Goal: Find specific page/section: Find specific page/section

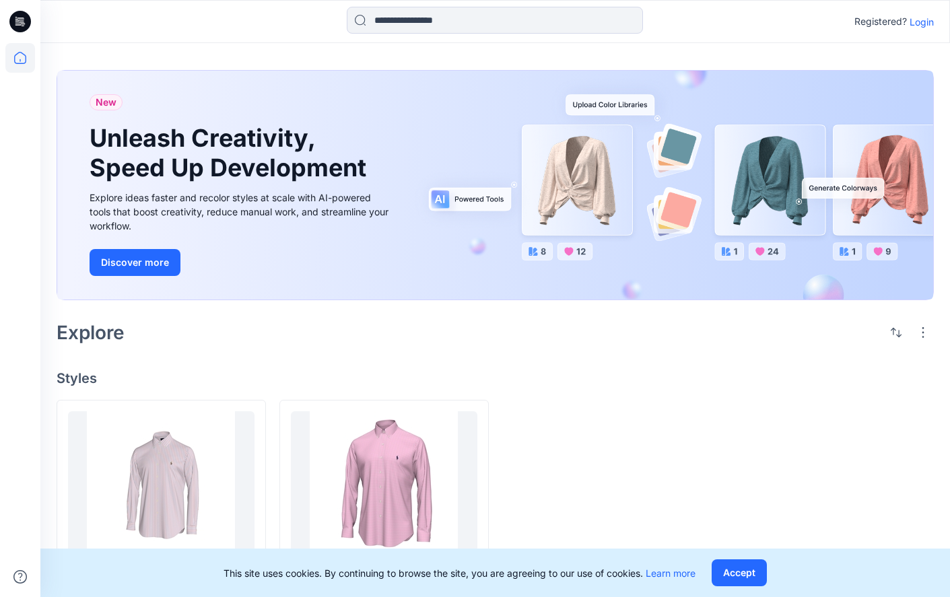
click at [20, 22] on icon at bounding box center [20, 21] width 22 height 43
click at [22, 32] on icon at bounding box center [20, 22] width 22 height 22
click at [21, 58] on icon at bounding box center [20, 58] width 30 height 30
click at [738, 572] on button "Accept" at bounding box center [739, 573] width 55 height 27
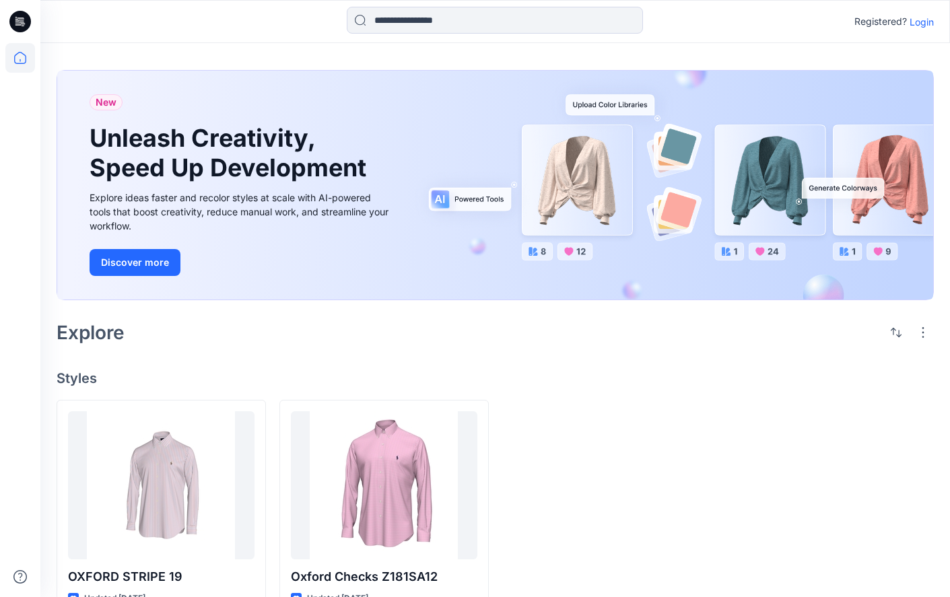
click at [929, 20] on p "Login" at bounding box center [922, 22] width 24 height 14
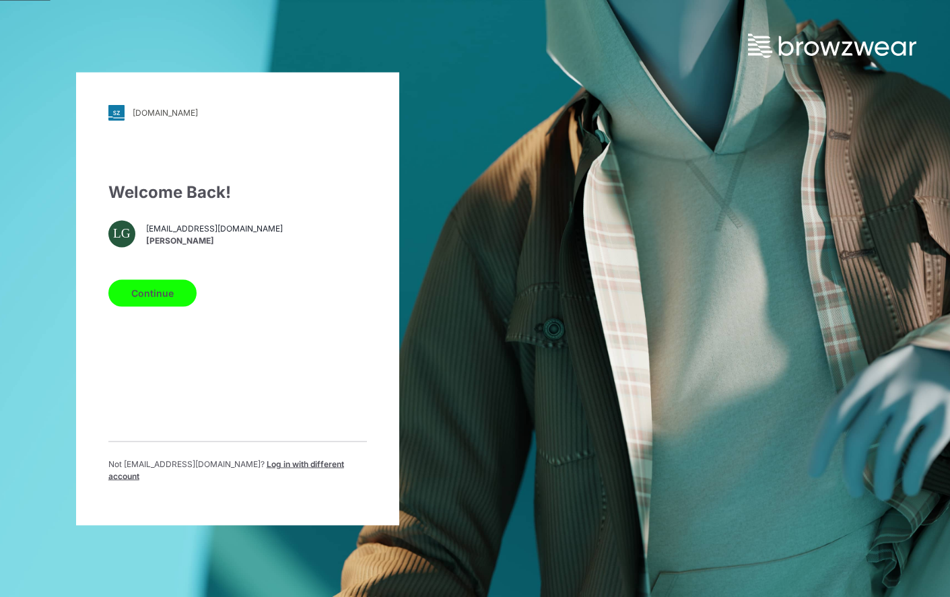
click at [139, 303] on button "Continue" at bounding box center [152, 292] width 88 height 27
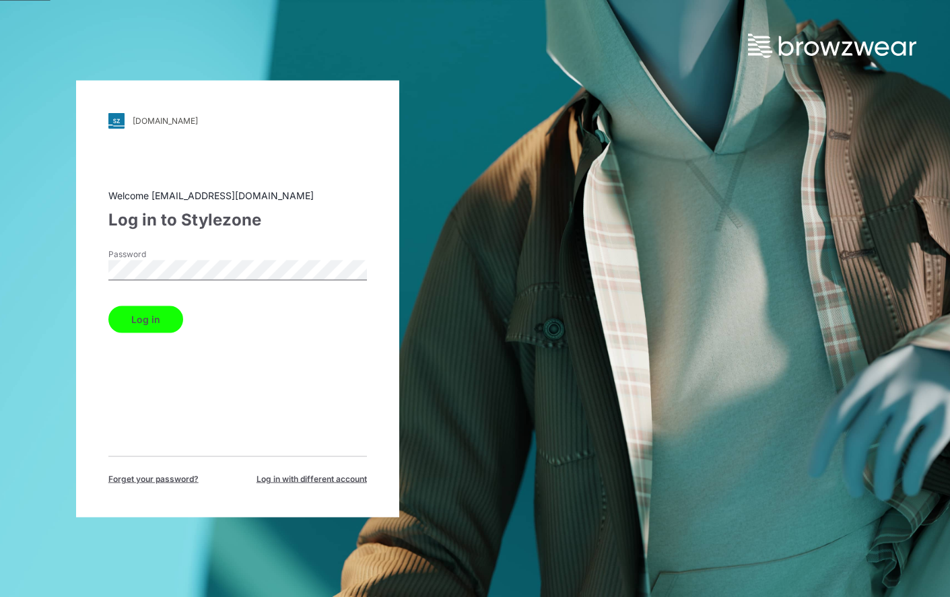
click at [160, 319] on button "Log in" at bounding box center [145, 319] width 75 height 27
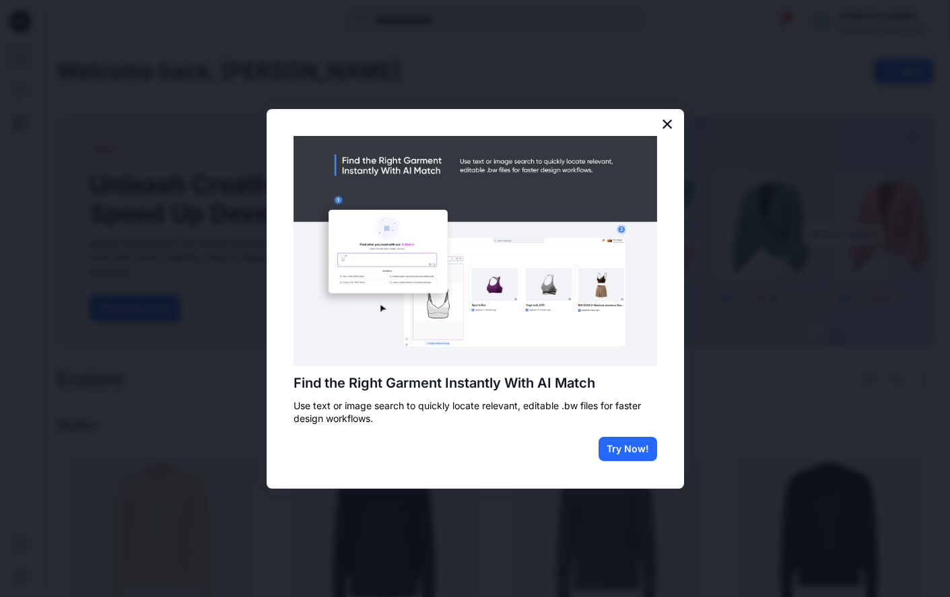
click at [665, 126] on button "×" at bounding box center [667, 124] width 13 height 22
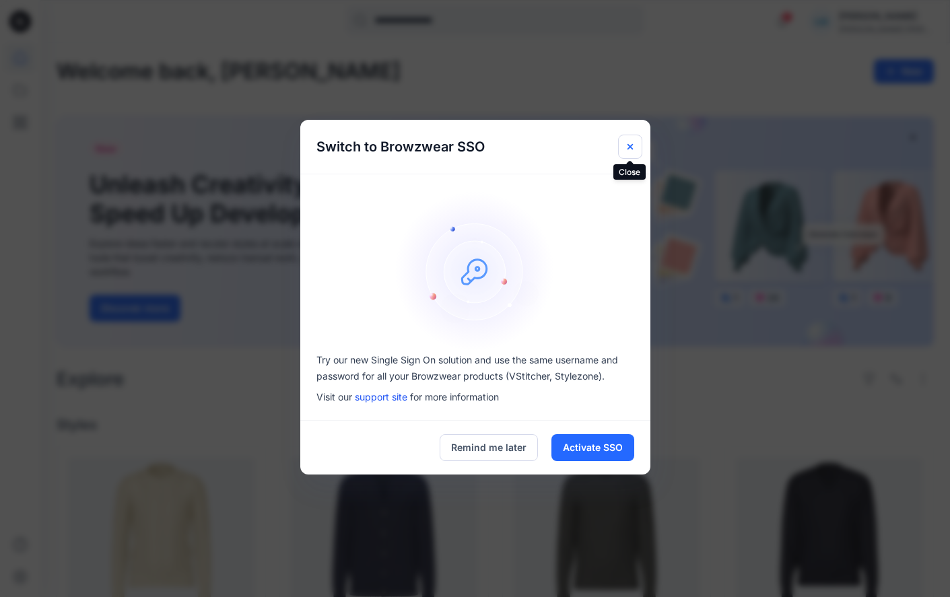
click at [630, 148] on icon "Close" at bounding box center [630, 146] width 11 height 11
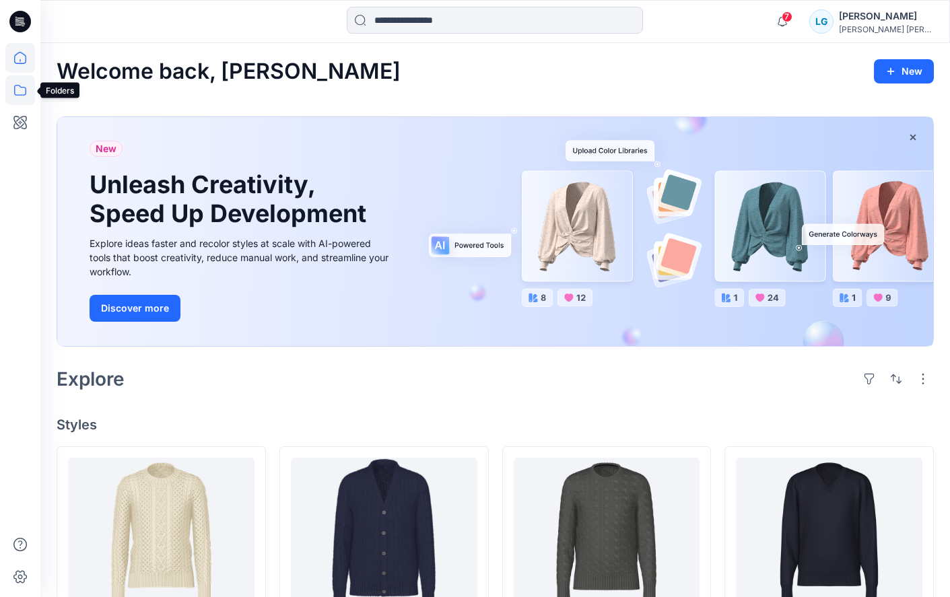
click at [18, 90] on icon at bounding box center [20, 90] width 30 height 30
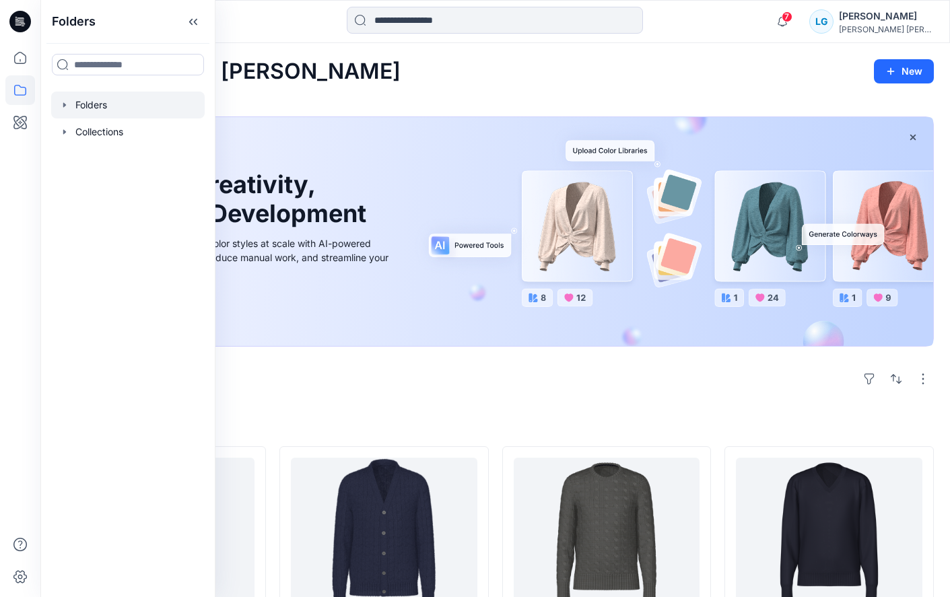
click at [75, 104] on div at bounding box center [128, 105] width 154 height 27
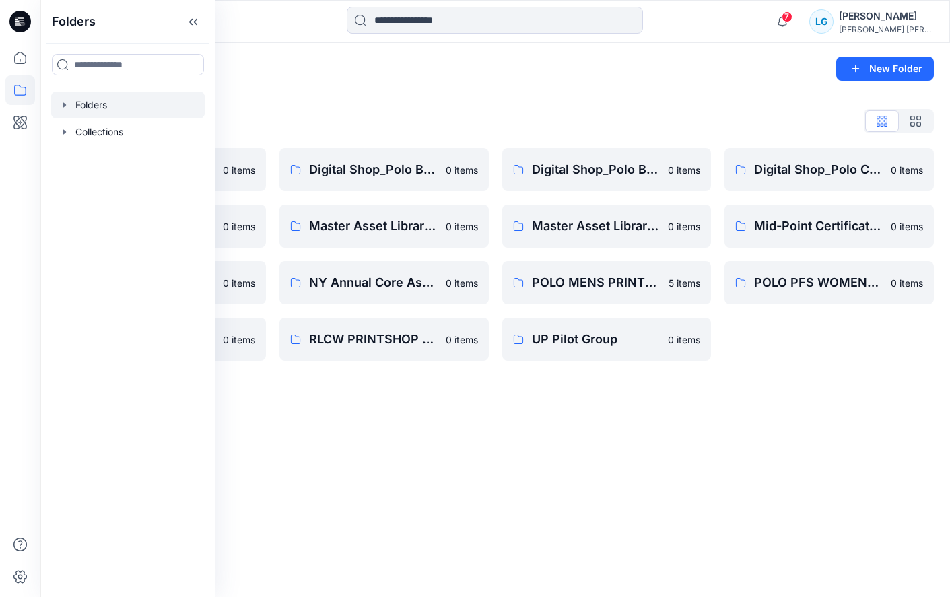
click at [499, 505] on div "Folders New Folder Folders List (TEMP) Folder Hierarchy_ Reviews 0 items Digita…" at bounding box center [495, 320] width 910 height 554
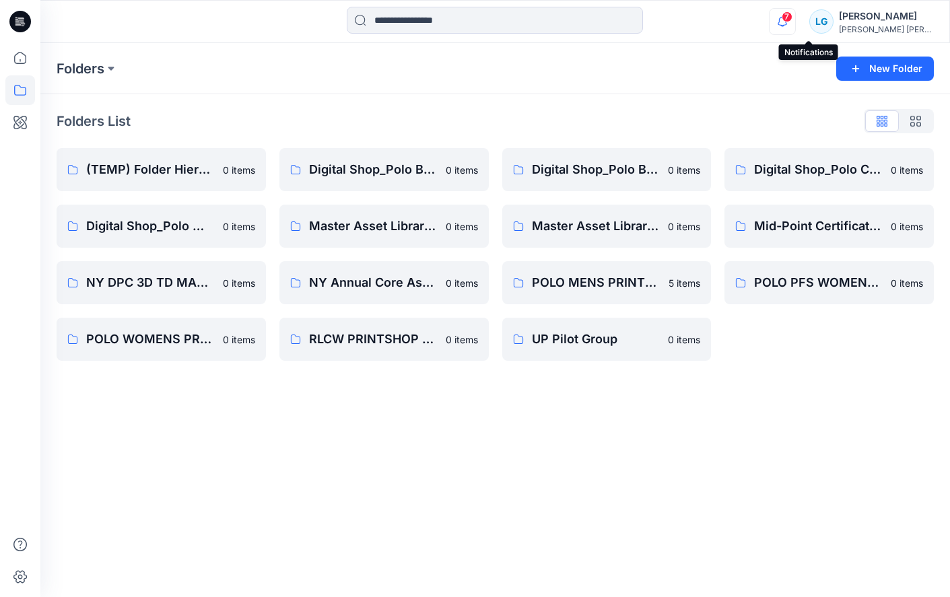
click at [795, 22] on icon "button" at bounding box center [783, 21] width 26 height 27
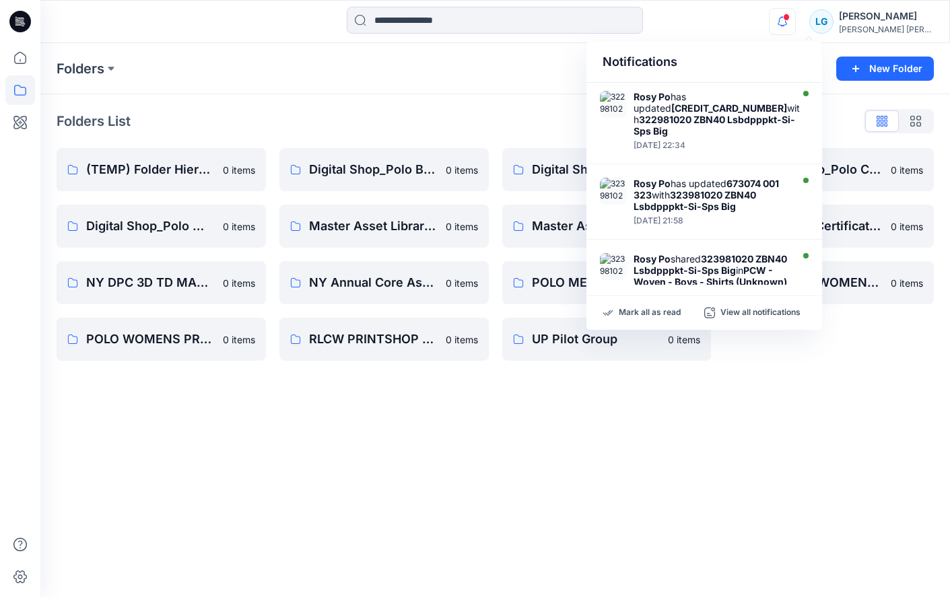
click at [485, 118] on div "Folders List" at bounding box center [495, 121] width 877 height 22
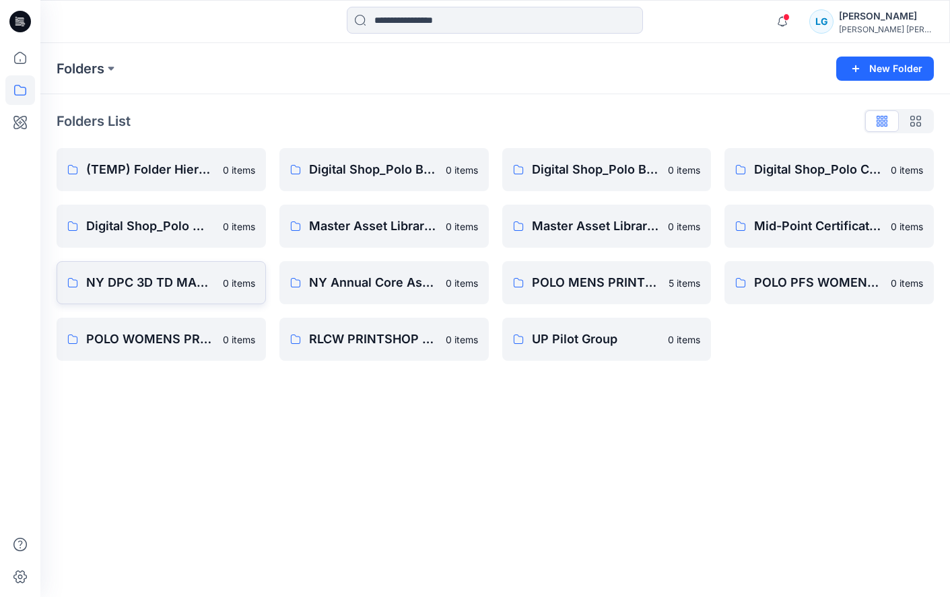
click at [154, 279] on p "NY DPC 3D TD MASTER PCW LIBRARY" at bounding box center [150, 282] width 129 height 19
click at [623, 232] on p "Master Asset Library PM" at bounding box center [596, 226] width 129 height 19
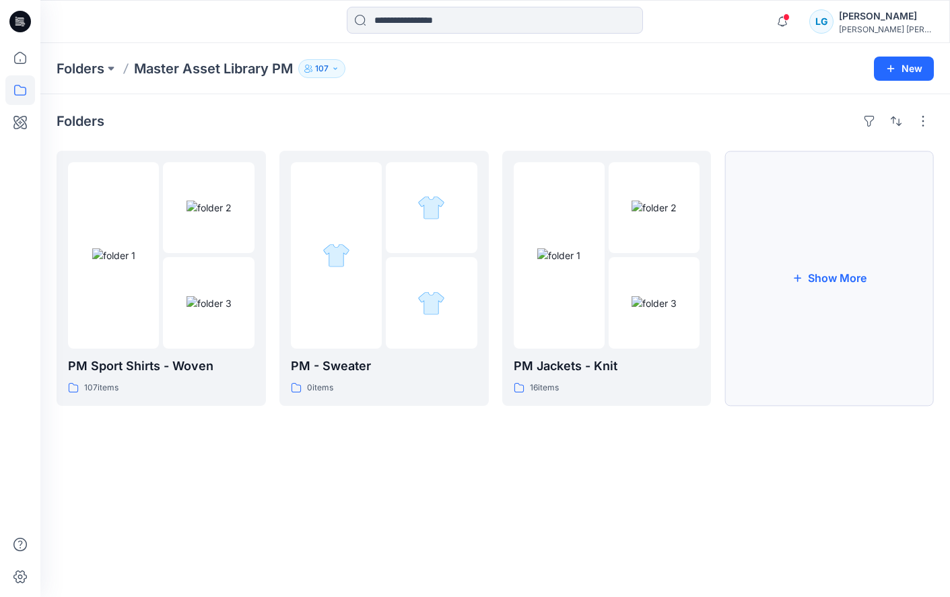
click at [813, 351] on button "Show More" at bounding box center [828, 278] width 209 height 255
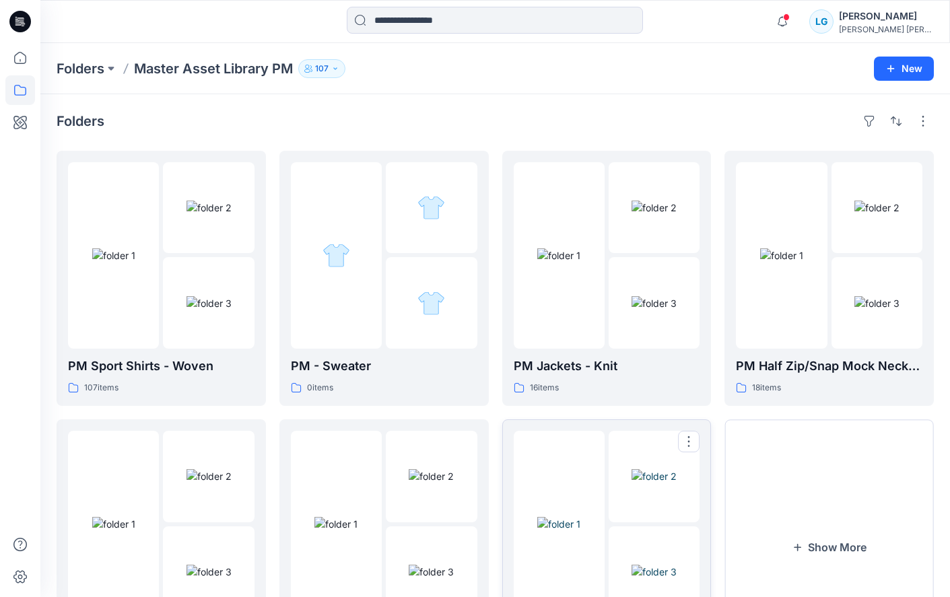
scroll to position [115, 0]
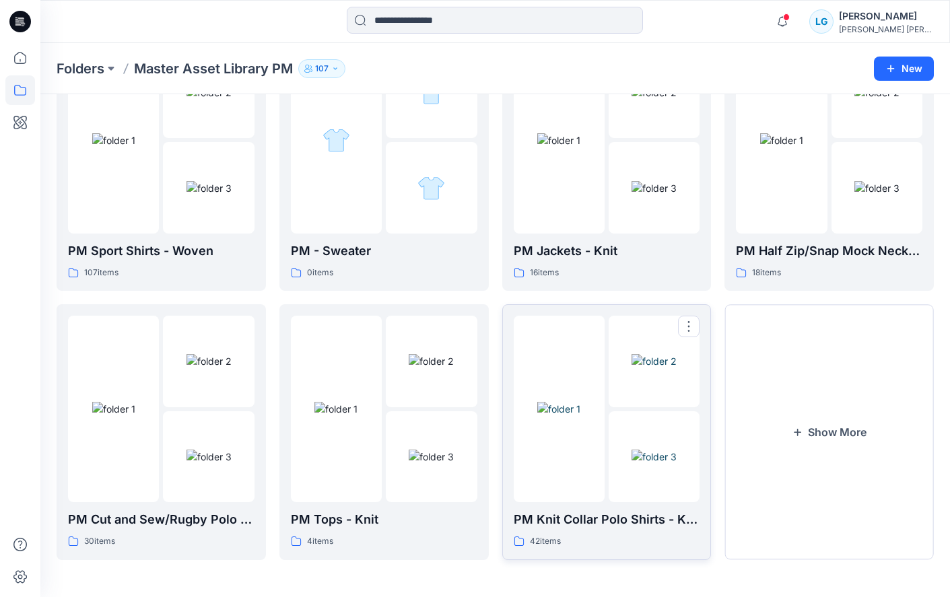
click at [632, 450] on img at bounding box center [654, 457] width 45 height 14
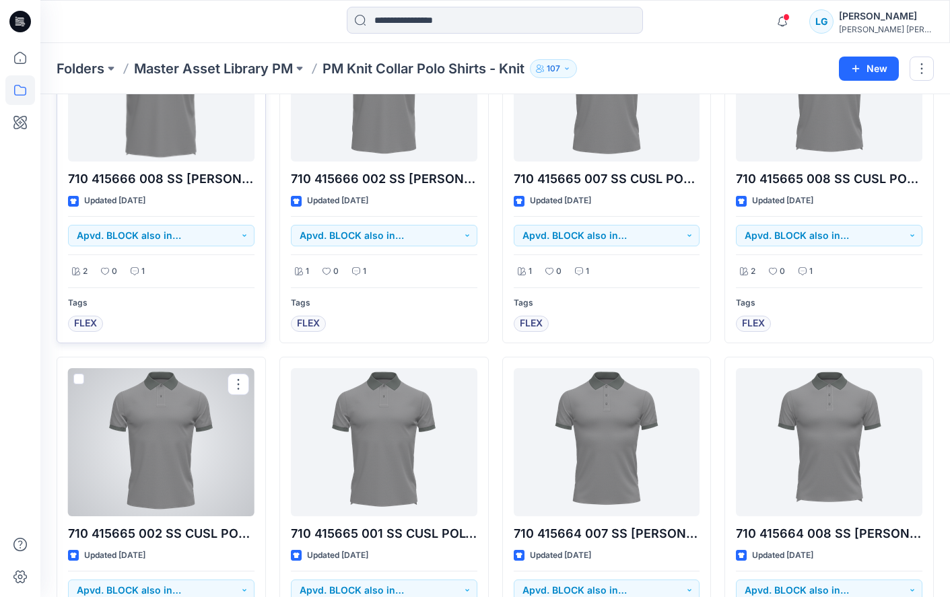
scroll to position [2804, 0]
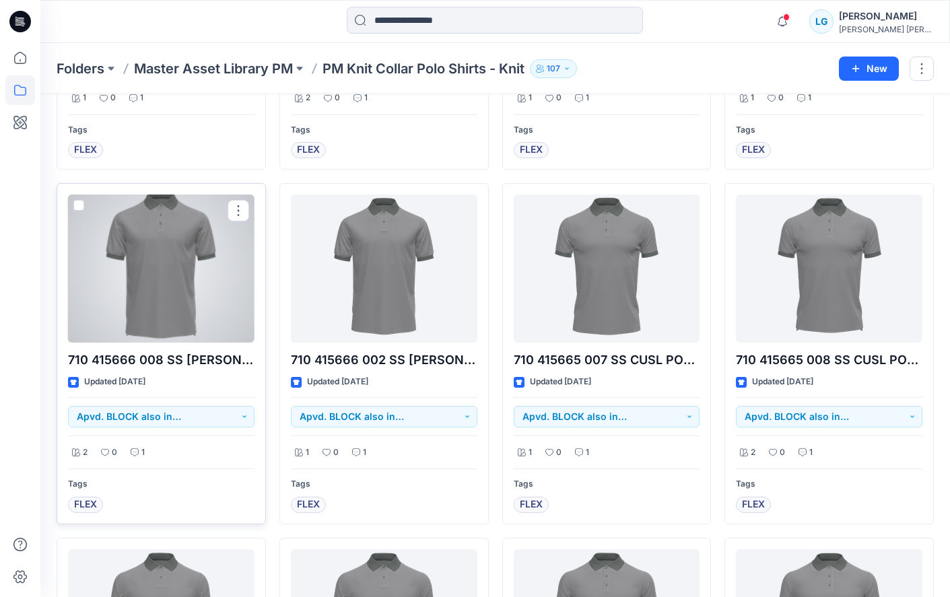
click at [173, 289] on div at bounding box center [161, 269] width 187 height 148
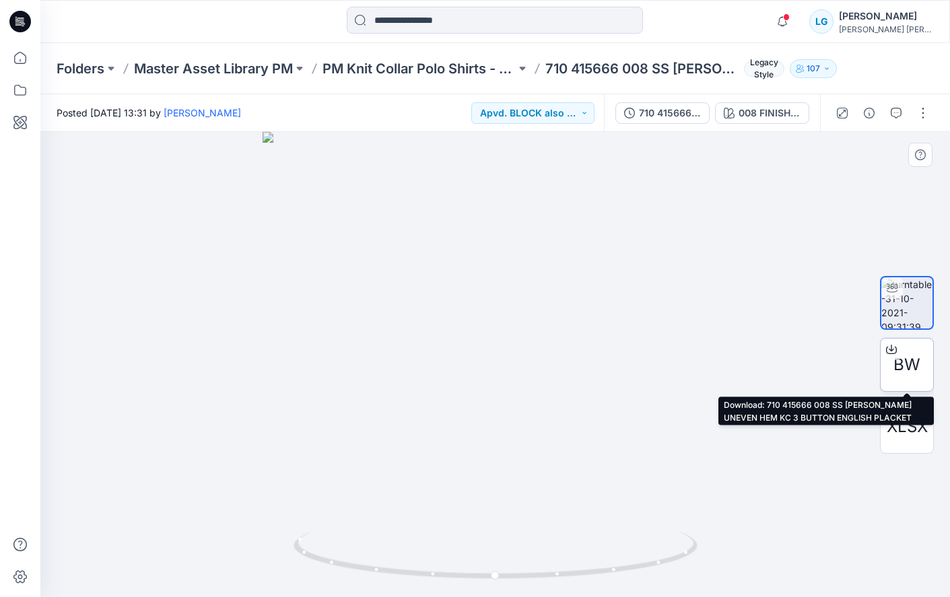
click at [905, 362] on span "BW" at bounding box center [906, 365] width 27 height 24
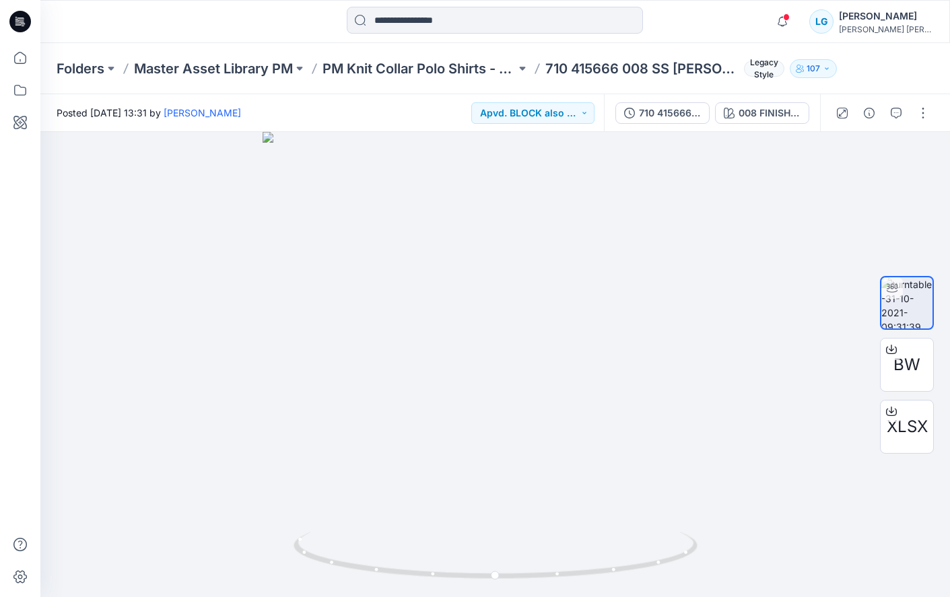
click at [749, 14] on div "Notifications [PERSON_NAME] has updated [CREDIT_CARD_NUMBER] with 322981020 ZBN…" at bounding box center [494, 22] width 909 height 30
